Goal: Task Accomplishment & Management: Manage account settings

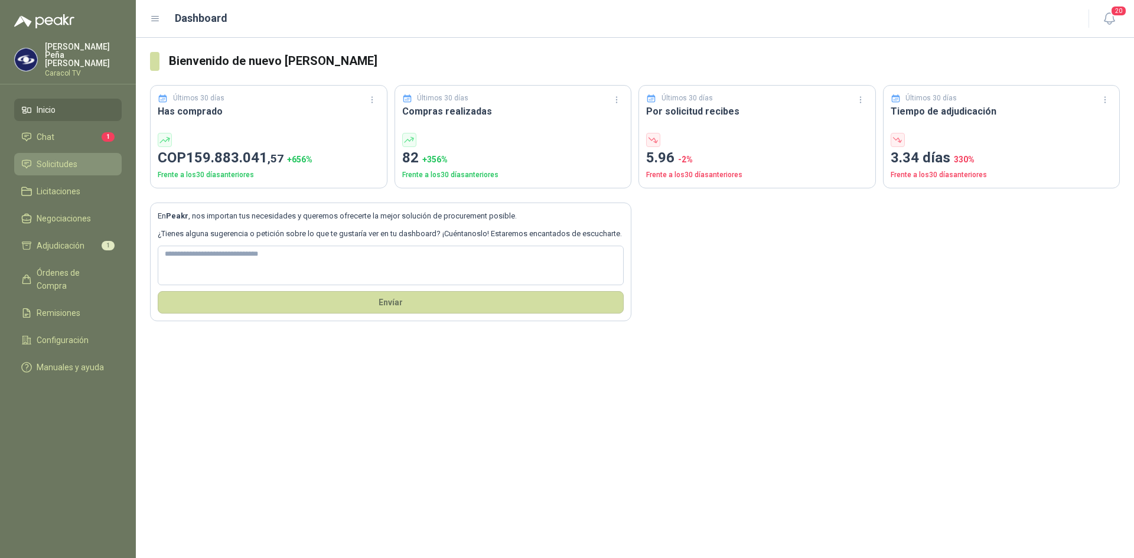
click at [51, 159] on span "Solicitudes" at bounding box center [57, 164] width 41 height 13
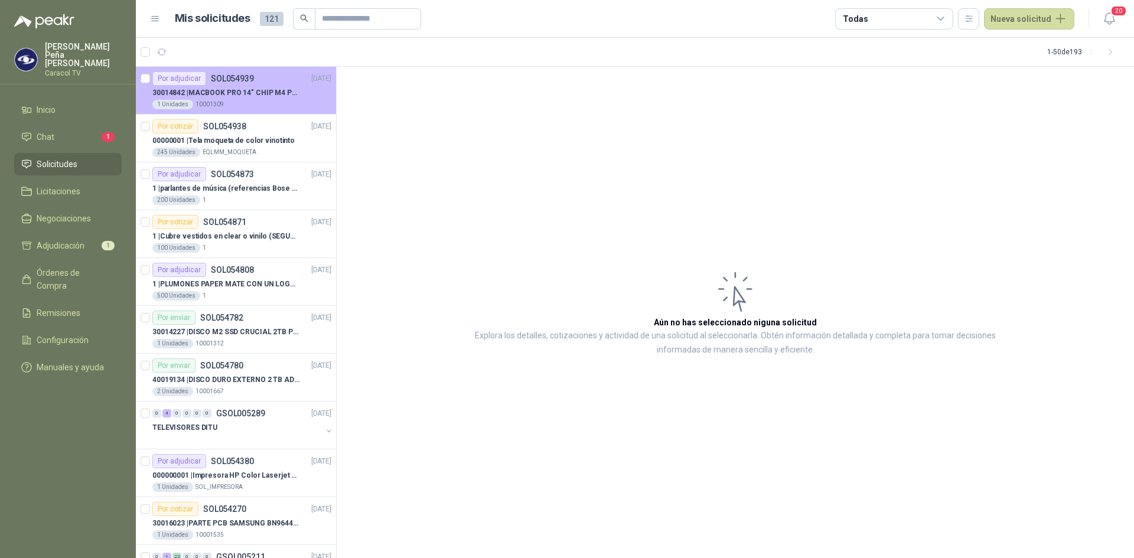
click at [241, 96] on p "30014842 | MACBOOK PRO 14" CHIP M4 PRO - MX2J3E/A" at bounding box center [225, 92] width 147 height 11
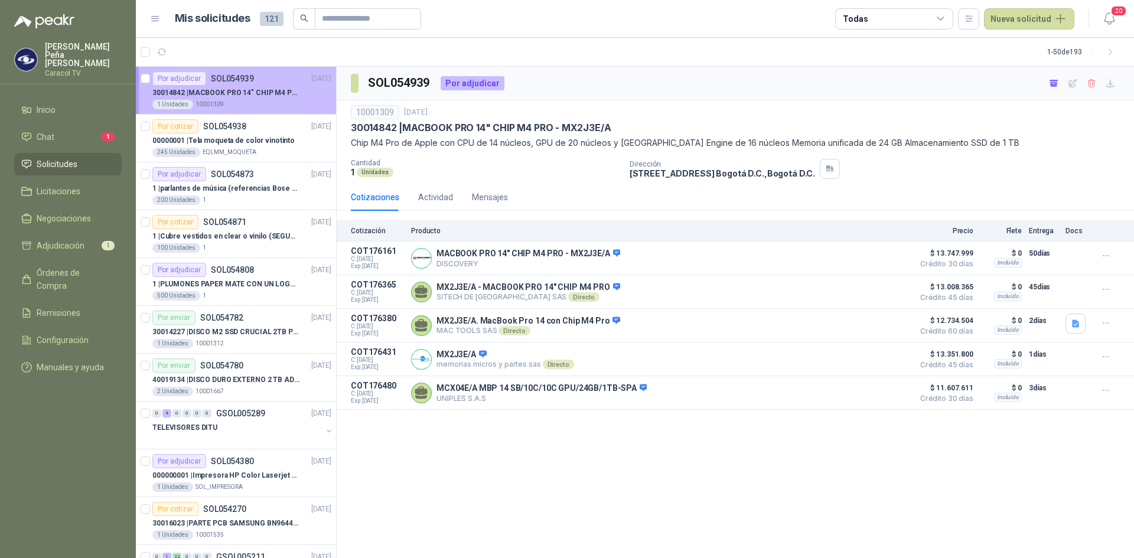
click at [140, 74] on article "Por adjudicar SOL054939 [DATE] 30014842 | MACBOOK PRO 14" CHIP M4 PRO - MX2J3E/…" at bounding box center [236, 91] width 200 height 48
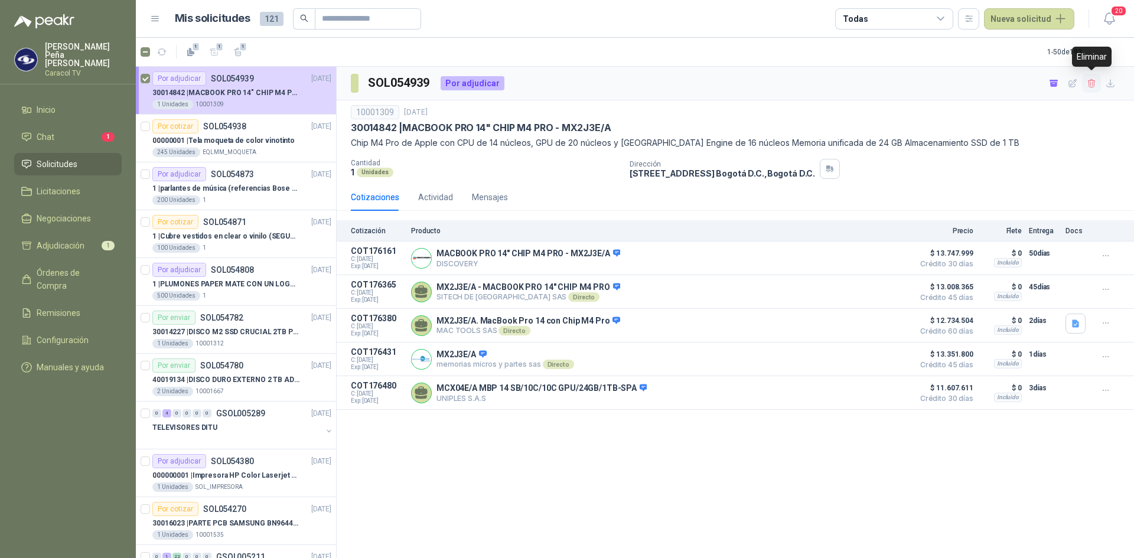
click at [1089, 84] on icon "button" at bounding box center [1091, 84] width 10 height 10
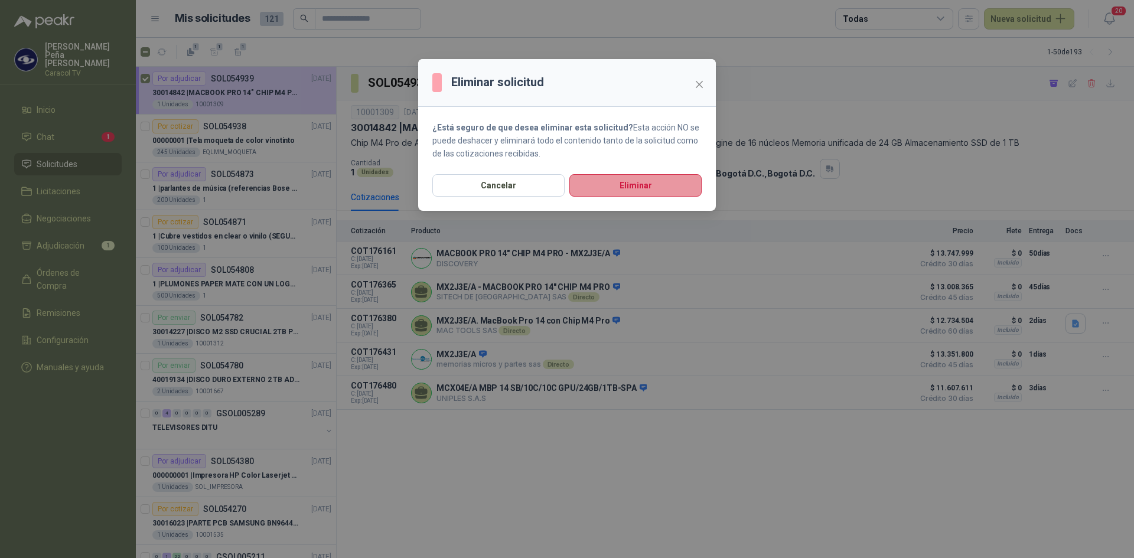
click at [637, 182] on button "Eliminar" at bounding box center [635, 185] width 132 height 22
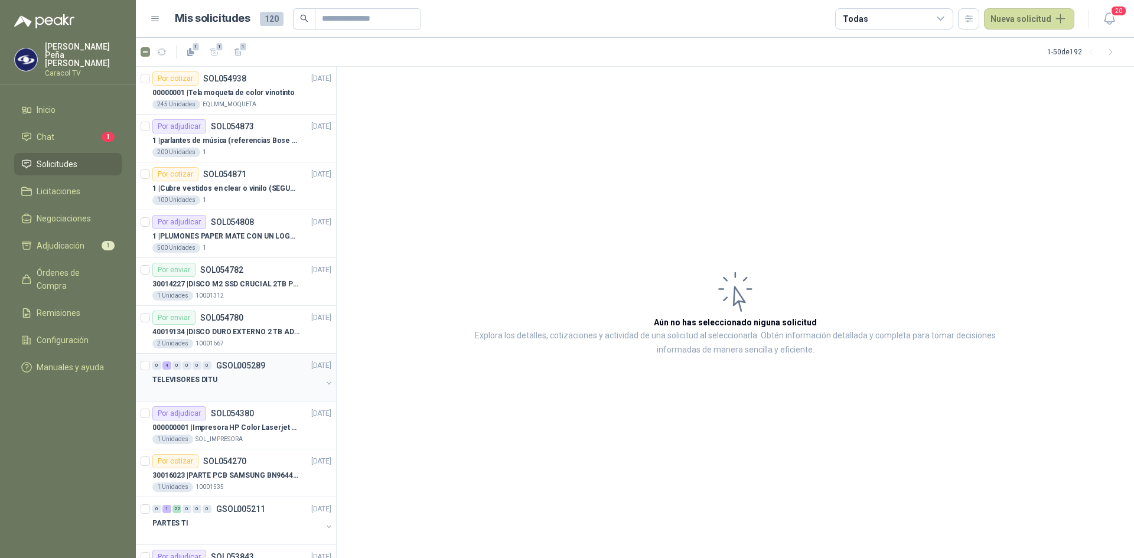
click at [218, 386] on div "TELEVISORES DITU" at bounding box center [236, 380] width 169 height 14
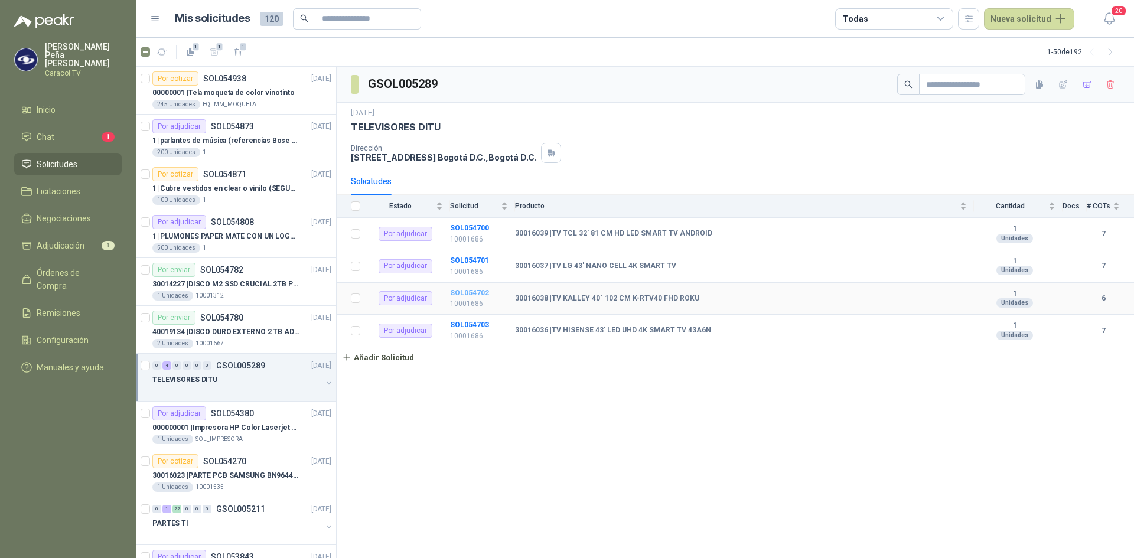
click at [474, 291] on b "SOL054702" at bounding box center [469, 293] width 39 height 8
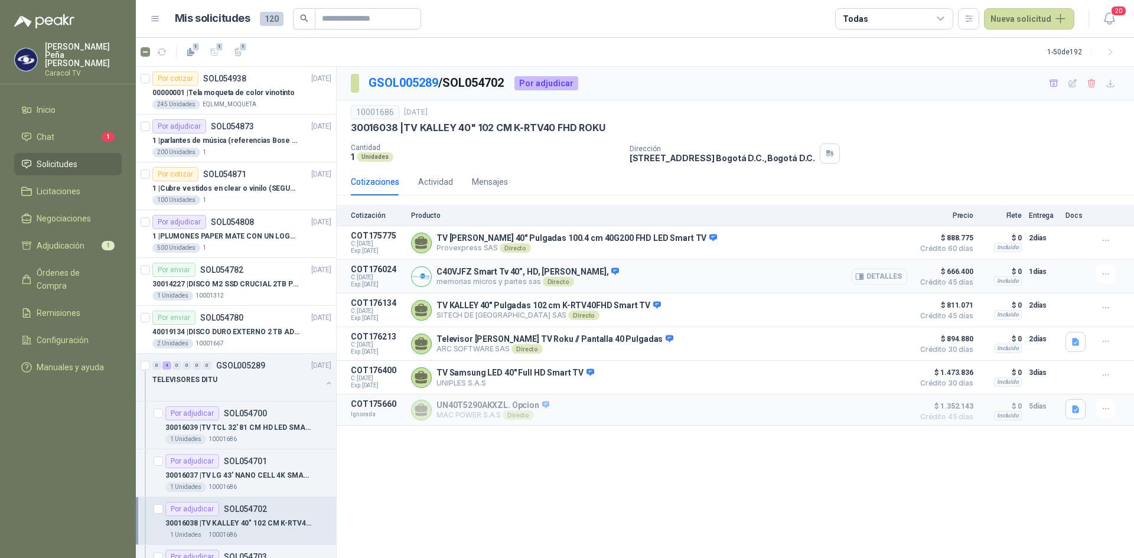
click at [903, 273] on button "Detalles" at bounding box center [879, 277] width 56 height 16
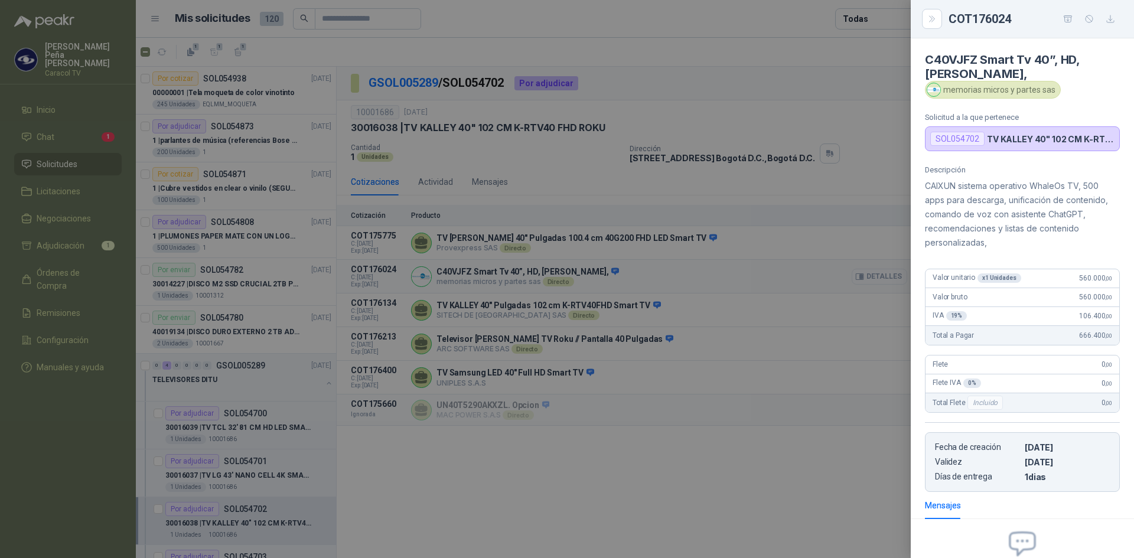
scroll to position [124, 0]
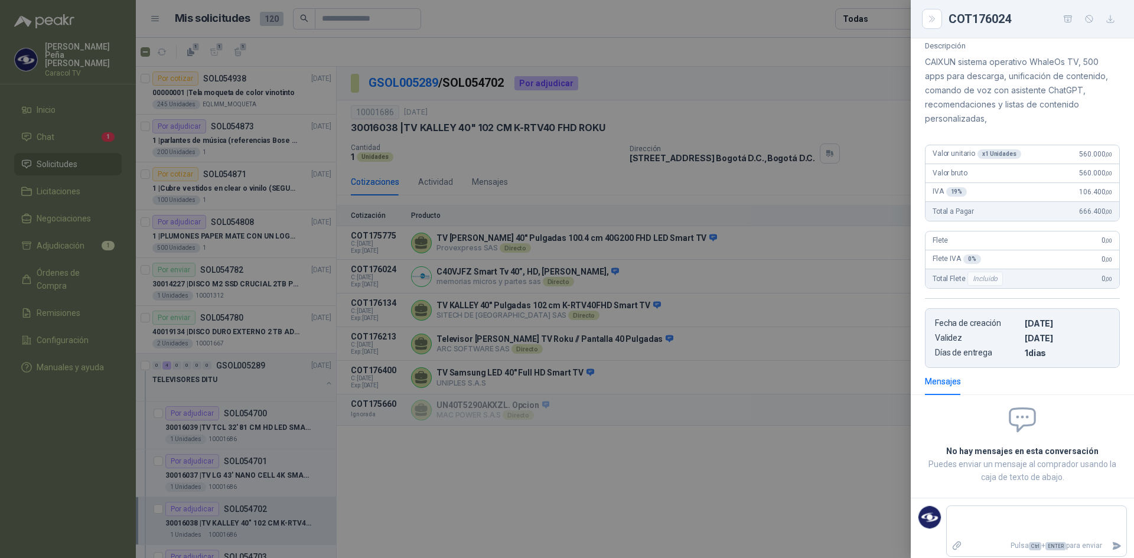
click at [825, 269] on div at bounding box center [567, 279] width 1134 height 558
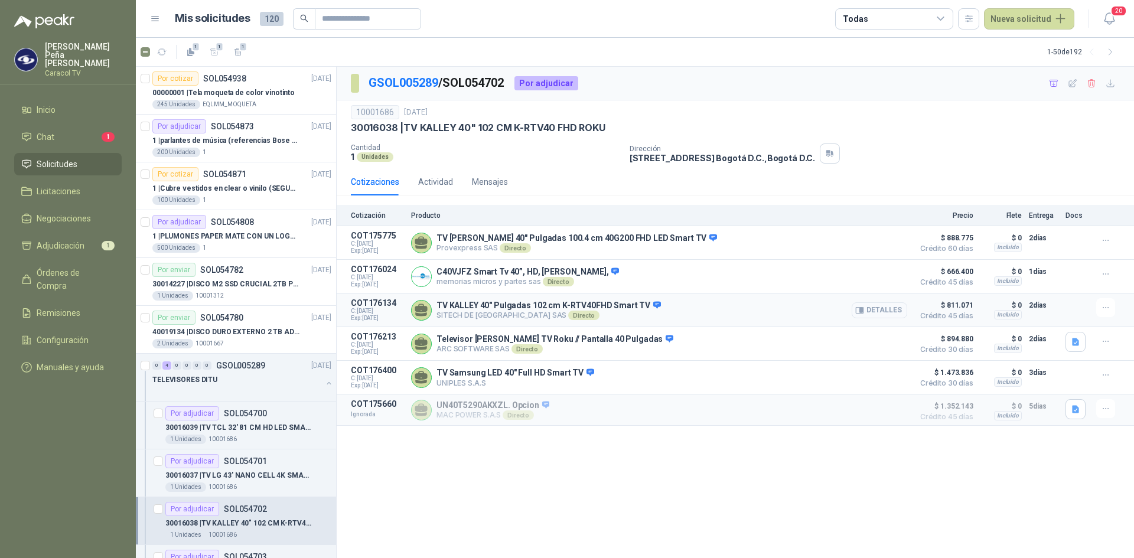
click at [896, 310] on button "Detalles" at bounding box center [879, 310] width 56 height 16
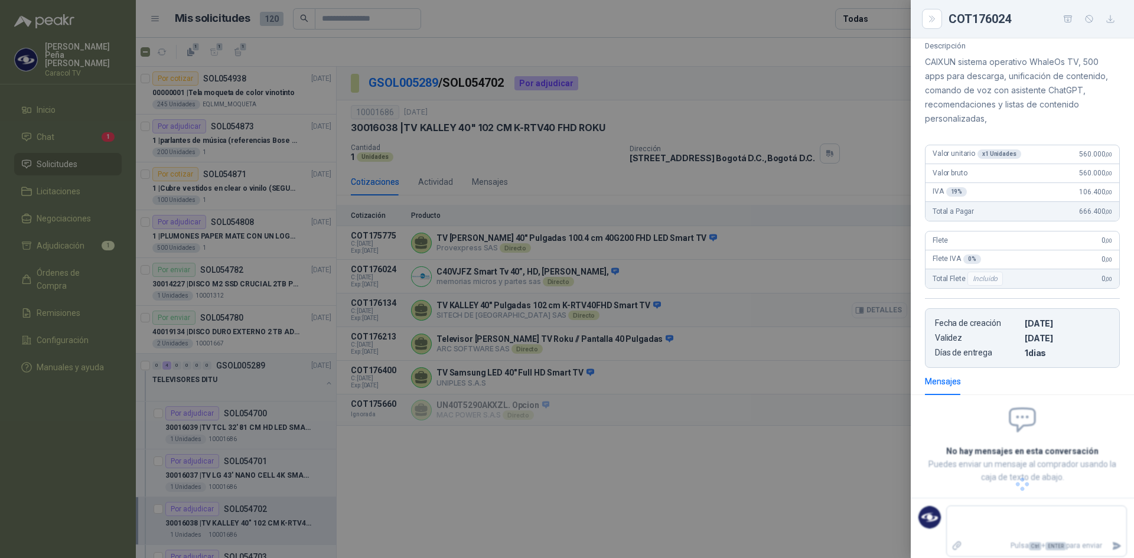
scroll to position [87, 0]
